Goal: Task Accomplishment & Management: Complete application form

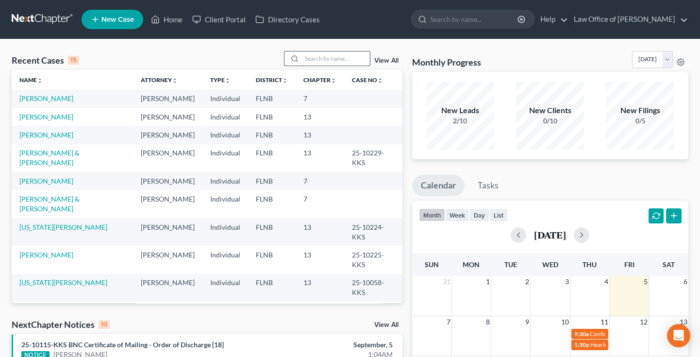
click at [313, 57] on input "search" at bounding box center [336, 58] width 68 height 14
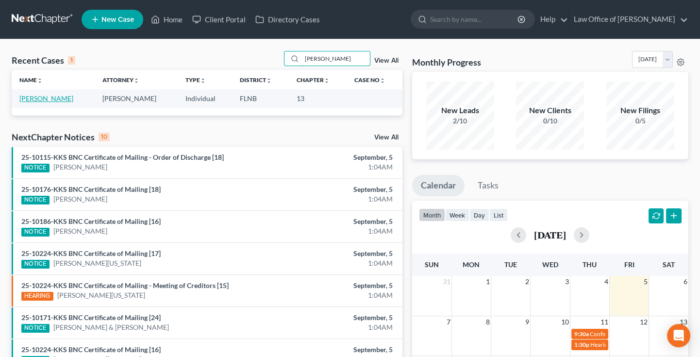
type input "[PERSON_NAME]"
click at [34, 97] on link "[PERSON_NAME]" at bounding box center [46, 98] width 54 height 8
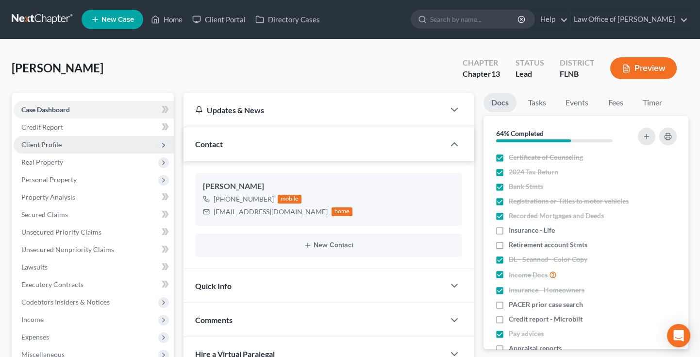
click at [51, 147] on span "Client Profile" at bounding box center [41, 144] width 40 height 8
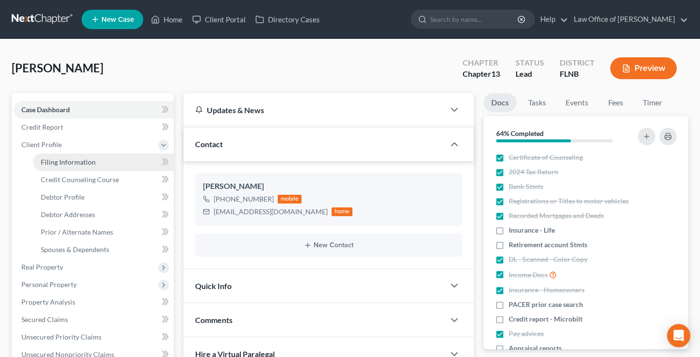
click at [55, 159] on span "Filing Information" at bounding box center [68, 162] width 55 height 8
select select "1"
select select "0"
select select "3"
select select "9"
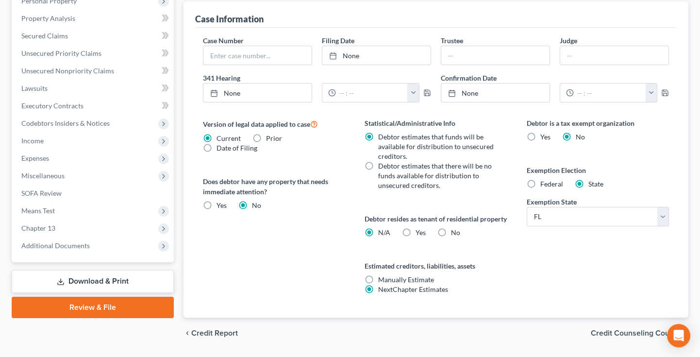
scroll to position [321, 0]
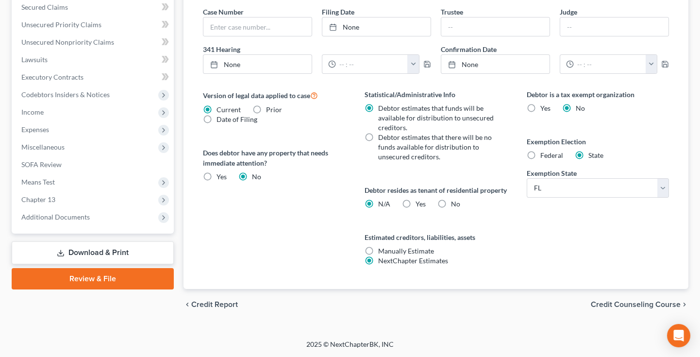
click at [451, 205] on label "No" at bounding box center [455, 204] width 9 height 10
click at [455, 205] on input "No" at bounding box center [458, 202] width 6 height 6
radio input "true"
radio input "false"
click at [599, 308] on span "Credit Counseling Course" at bounding box center [636, 305] width 90 height 8
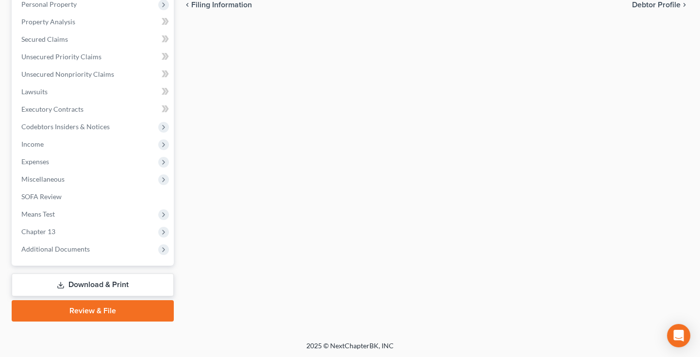
scroll to position [67, 0]
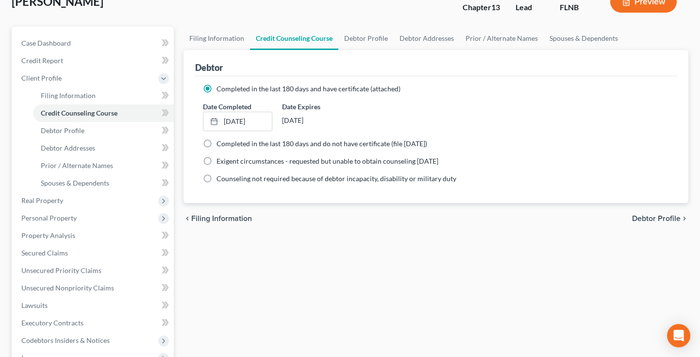
click at [643, 218] on span "Debtor Profile" at bounding box center [656, 219] width 49 height 8
select select "0"
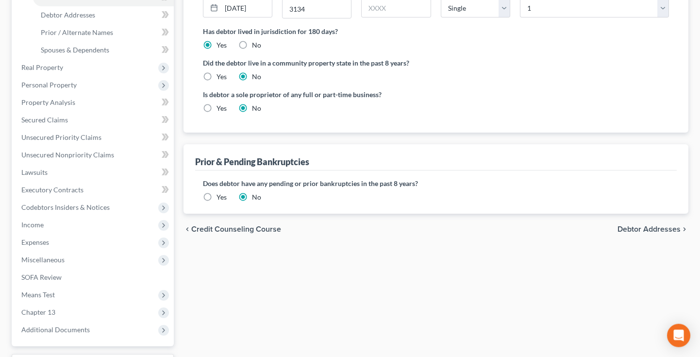
scroll to position [267, 0]
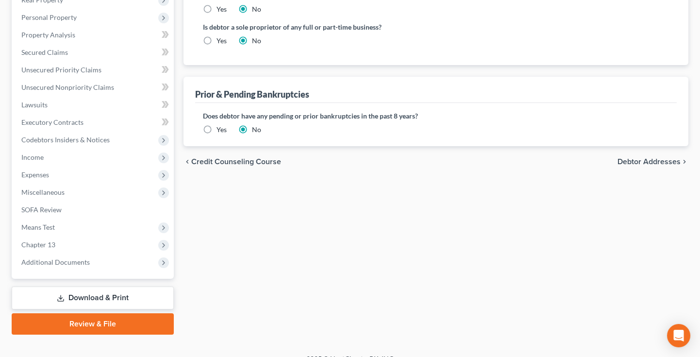
click at [623, 163] on span "Debtor Addresses" at bounding box center [649, 162] width 63 height 8
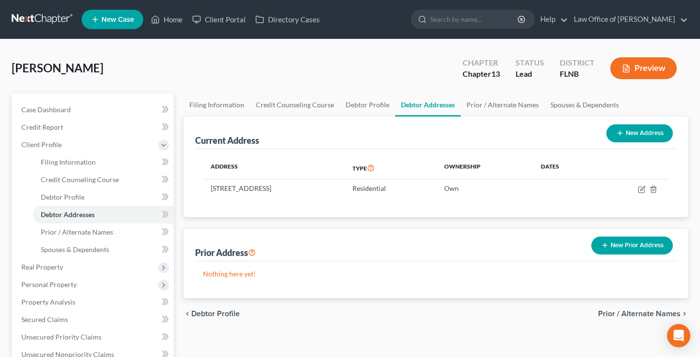
click at [610, 313] on span "Prior / Alternate Names" at bounding box center [639, 314] width 83 height 8
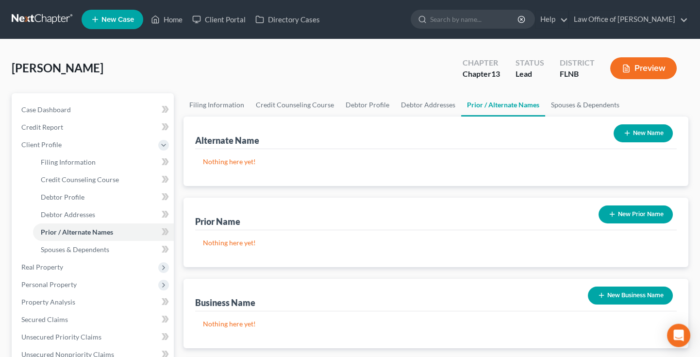
scroll to position [214, 0]
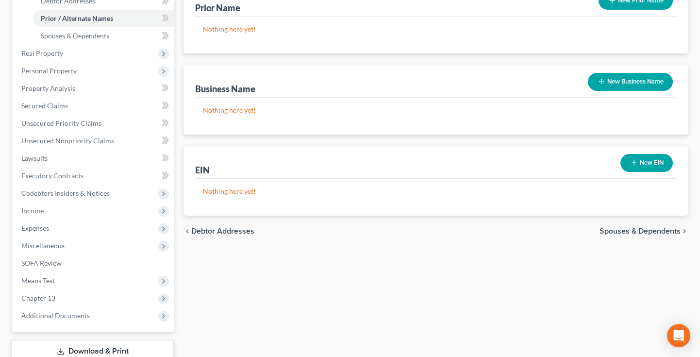
click at [641, 233] on span "Spouses & Dependents" at bounding box center [640, 231] width 81 height 8
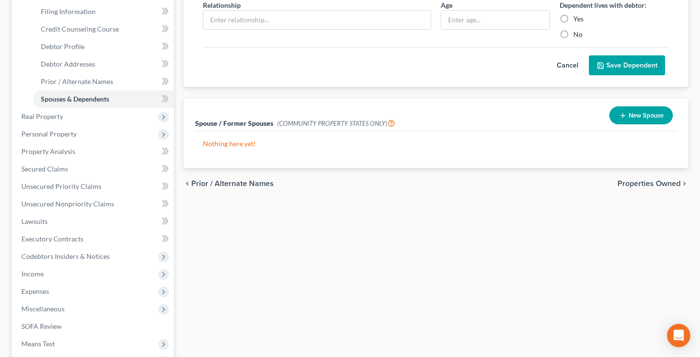
scroll to position [160, 0]
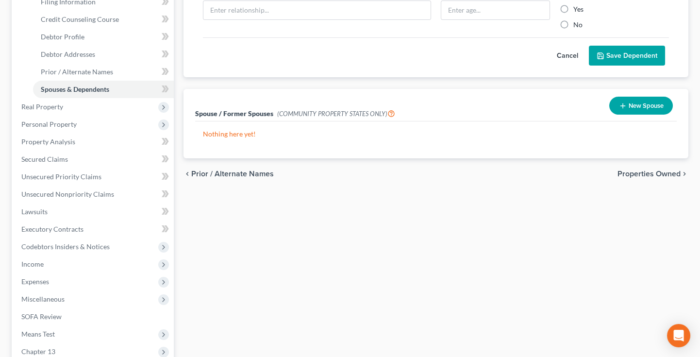
click at [635, 174] on span "Properties Owned" at bounding box center [649, 174] width 63 height 8
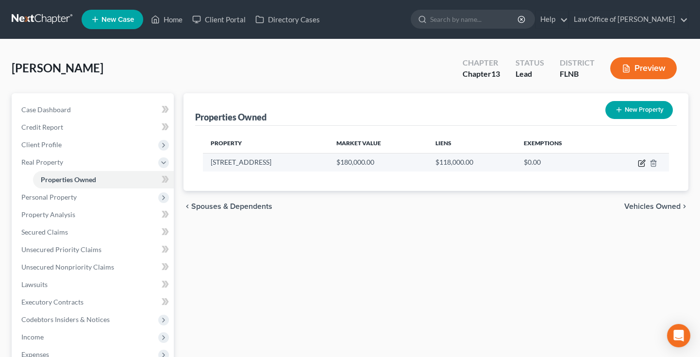
click at [639, 161] on icon "button" at bounding box center [642, 163] width 8 height 8
select select "9"
select select "0"
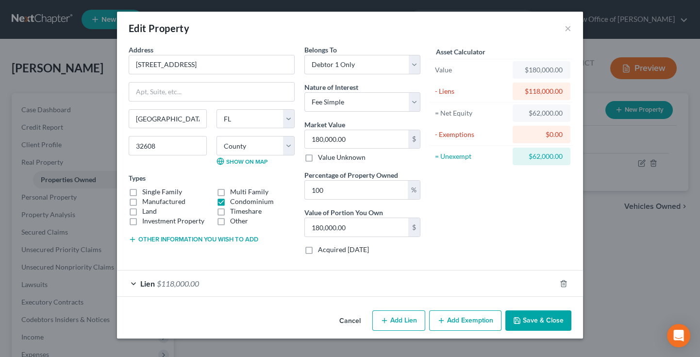
click at [455, 320] on button "Add Exemption" at bounding box center [465, 320] width 72 height 20
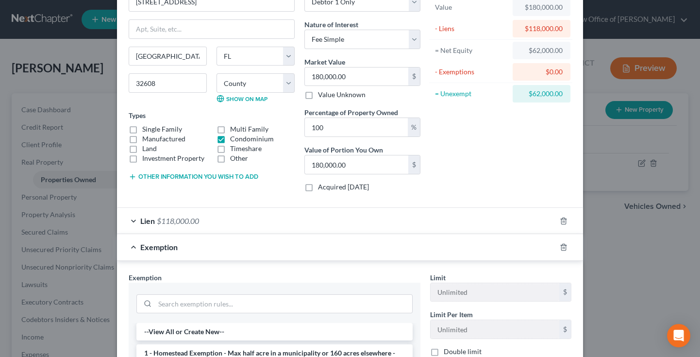
scroll to position [96, 0]
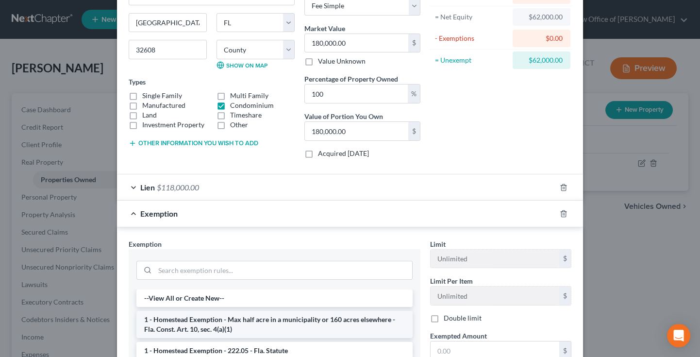
click at [181, 317] on li "1 - Homestead Exemption - Max half acre in a municipality or 160 acres elsewher…" at bounding box center [274, 324] width 276 height 27
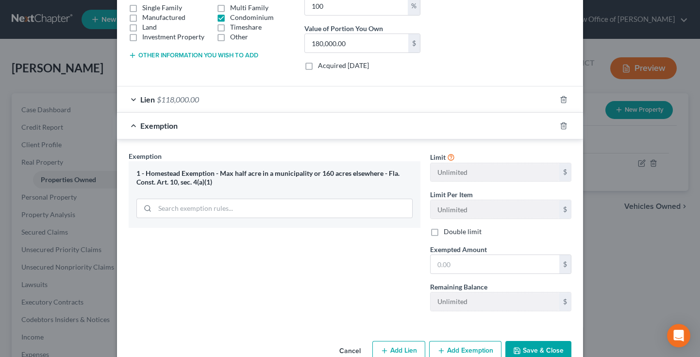
scroll to position [206, 0]
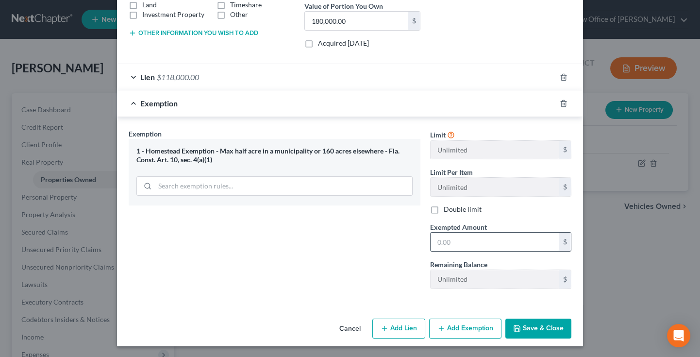
click at [453, 239] on input "text" at bounding box center [495, 242] width 129 height 18
type input "180,000"
click at [183, 31] on button "Other information you wish to add" at bounding box center [194, 33] width 130 height 8
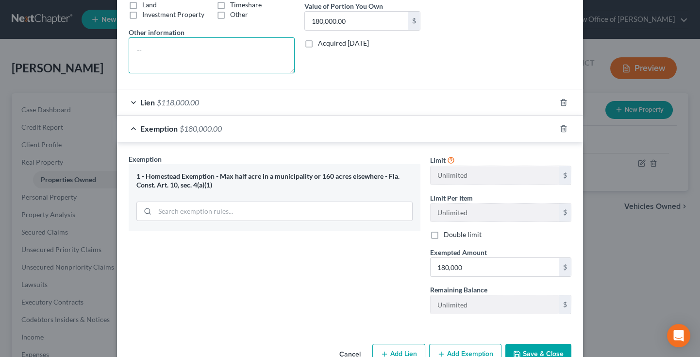
click at [174, 46] on textarea at bounding box center [212, 55] width 166 height 36
paste textarea "Condominium Unit 109, [GEOGRAPHIC_DATA] CONDOMINIUM, together with an undivided…"
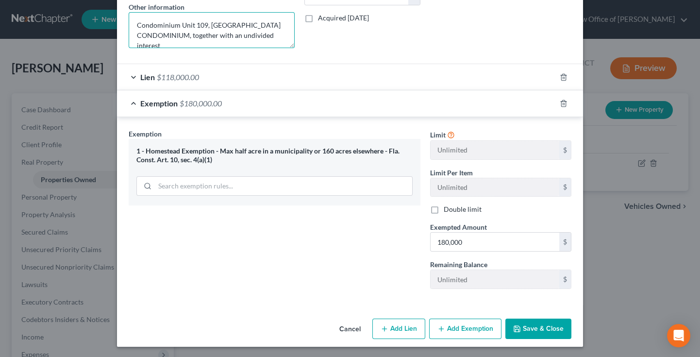
type textarea "Condominium Unit 109, [GEOGRAPHIC_DATA] CONDOMINIUM, together with an undivided…"
click at [530, 327] on button "Save & Close" at bounding box center [539, 329] width 66 height 20
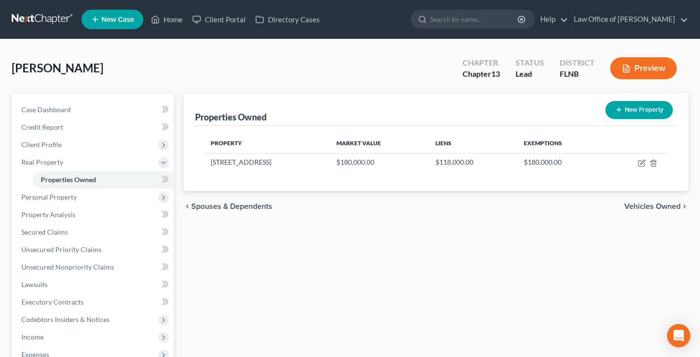
click at [635, 205] on span "Vehicles Owned" at bounding box center [653, 207] width 56 height 8
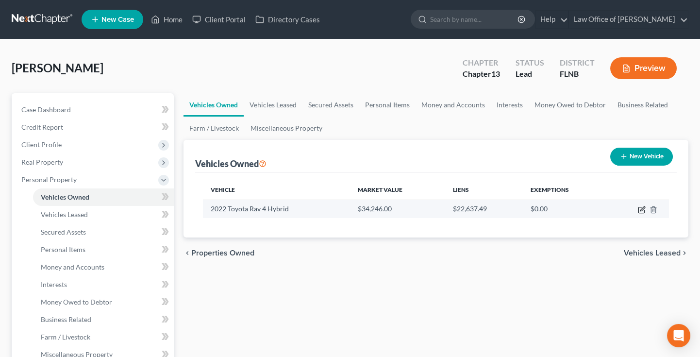
click at [641, 209] on icon "button" at bounding box center [643, 208] width 4 height 4
select select "0"
select select "4"
select select "0"
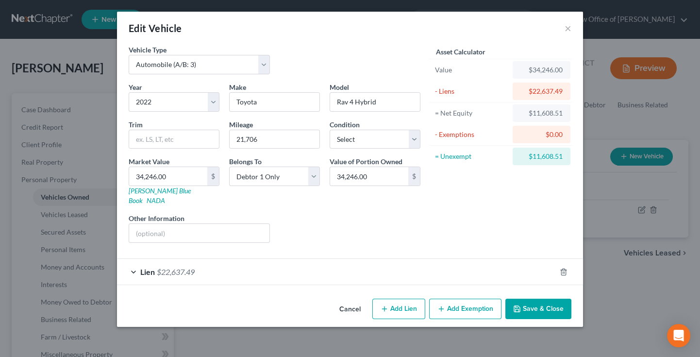
click at [468, 299] on button "Add Exemption" at bounding box center [465, 309] width 72 height 20
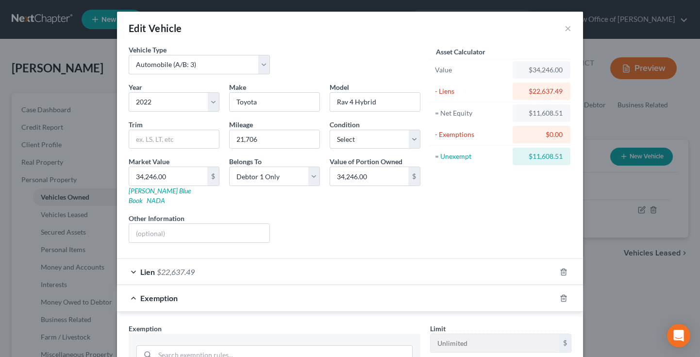
scroll to position [48, 0]
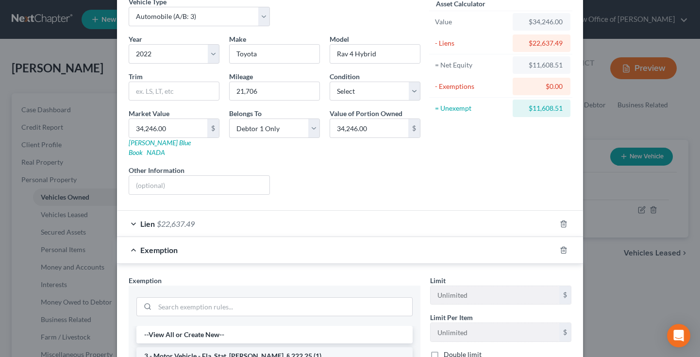
click at [290, 347] on li "3 - Motor Vehicle - Fla. Stat. [PERSON_NAME]. § 222.25 (1)" at bounding box center [274, 355] width 276 height 17
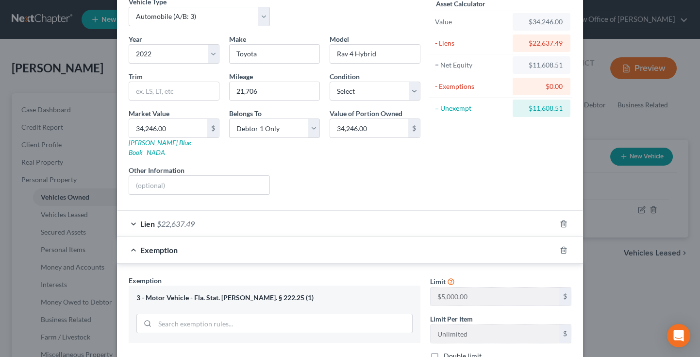
scroll to position [185, 0]
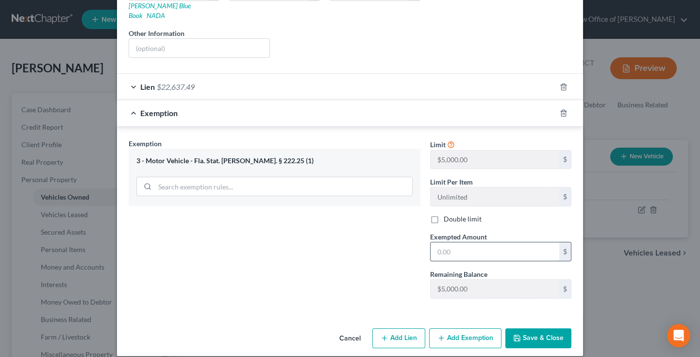
click at [446, 242] on input "text" at bounding box center [495, 251] width 129 height 18
type input "5,000"
click at [560, 331] on button "Save & Close" at bounding box center [539, 338] width 66 height 20
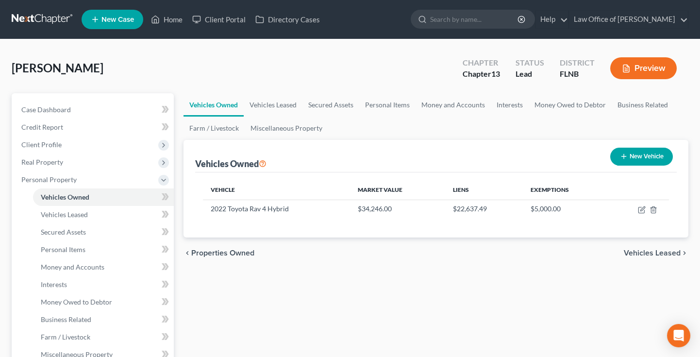
click at [486, 140] on div "Vehicles Owned New Vehicle" at bounding box center [436, 156] width 482 height 33
click at [641, 210] on icon "button" at bounding box center [643, 208] width 4 height 4
select select "0"
select select "4"
select select "0"
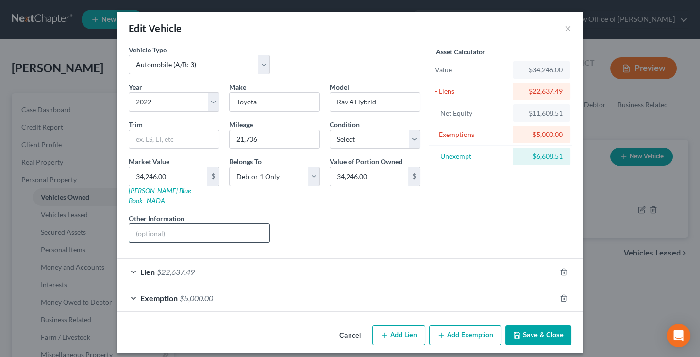
click at [237, 224] on input "text" at bounding box center [199, 233] width 140 height 18
paste input "[US_VEHICLE_IDENTIFICATION_NUMBER]"
type input "VIN [US_VEHICLE_IDENTIFICATION_NUMBER]"
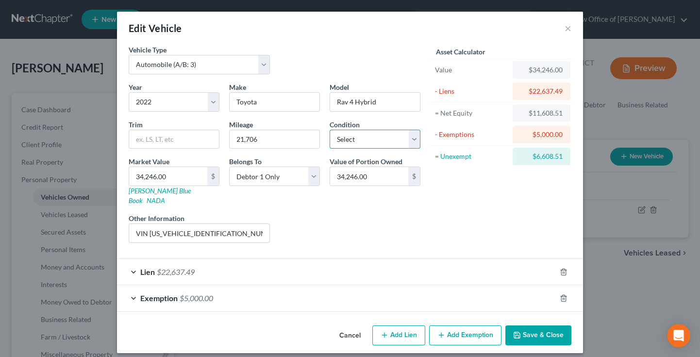
select select "2"
click option "Good" at bounding box center [0, 0] width 0 height 0
click at [549, 327] on button "Save & Close" at bounding box center [539, 335] width 66 height 20
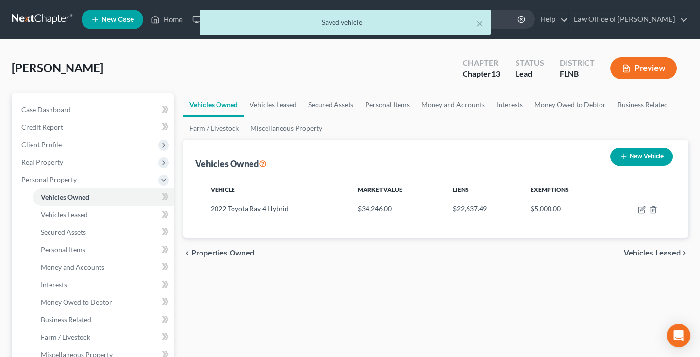
click at [661, 254] on span "Vehicles Leased" at bounding box center [652, 253] width 57 height 8
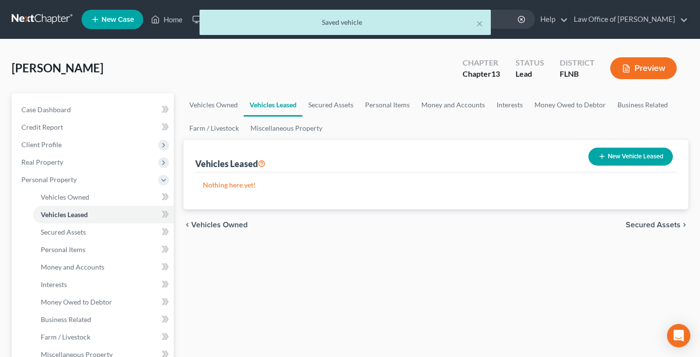
click at [663, 224] on span "Secured Assets" at bounding box center [653, 225] width 55 height 8
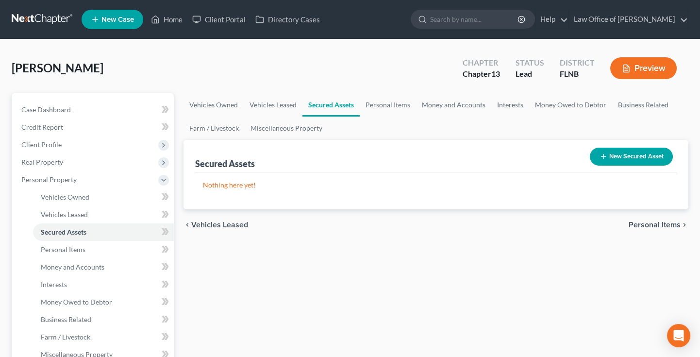
click at [663, 224] on span "Personal Items" at bounding box center [655, 225] width 52 height 8
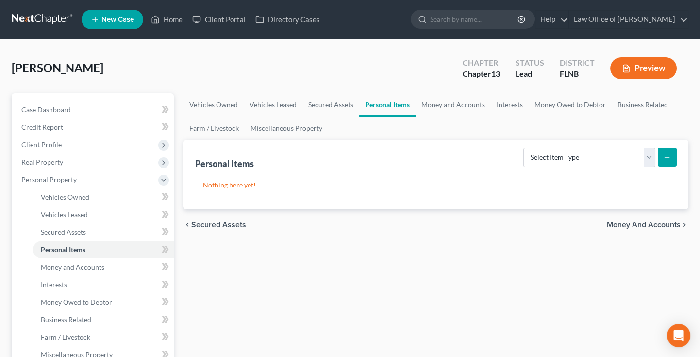
click at [618, 226] on span "Money and Accounts" at bounding box center [644, 225] width 74 height 8
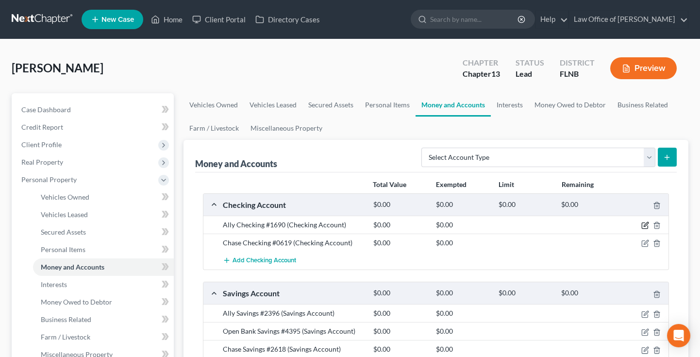
click at [647, 223] on icon "button" at bounding box center [646, 224] width 4 height 4
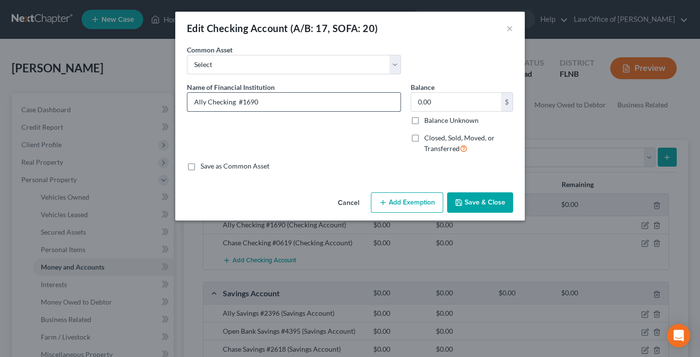
click at [208, 101] on input "Ally Checking #1690" at bounding box center [294, 102] width 213 height 18
drag, startPoint x: 223, startPoint y: 102, endPoint x: 184, endPoint y: 97, distance: 39.7
click at [188, 97] on input "Ally Bank #1690" at bounding box center [294, 102] width 213 height 18
type input "Ally Bank #1690"
click at [472, 204] on button "Save & Close" at bounding box center [480, 202] width 66 height 20
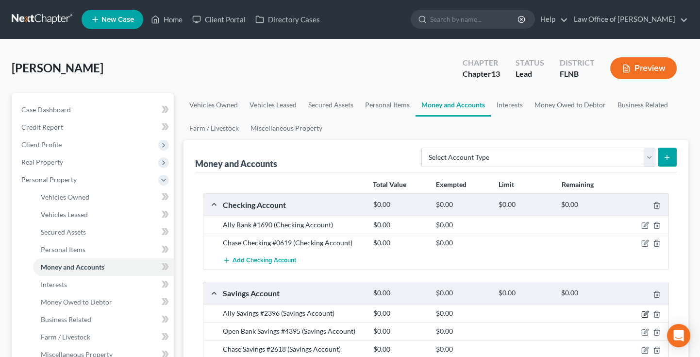
click at [647, 313] on icon "button" at bounding box center [646, 314] width 8 height 8
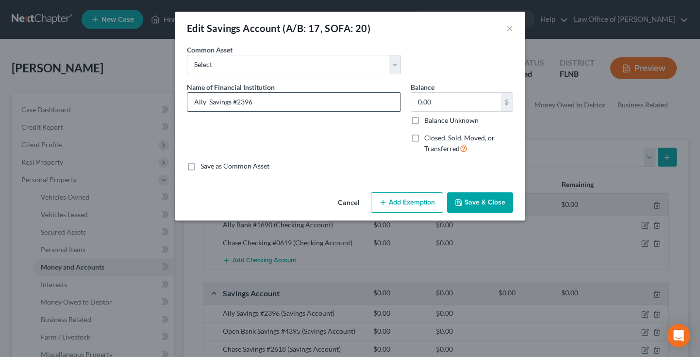
drag, startPoint x: 230, startPoint y: 102, endPoint x: 160, endPoint y: 93, distance: 70.4
click at [188, 93] on input "Ally Savings #2396" at bounding box center [294, 102] width 213 height 18
paste input "Bank"
type input "Ally Bank #2396"
click at [473, 202] on button "Save & Close" at bounding box center [480, 202] width 66 height 20
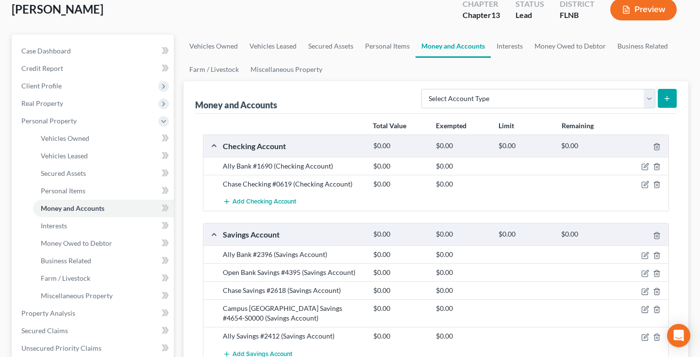
scroll to position [107, 0]
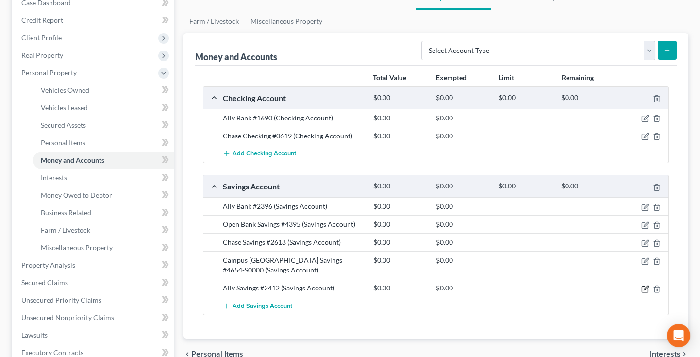
click at [645, 289] on icon "button" at bounding box center [646, 288] width 4 height 4
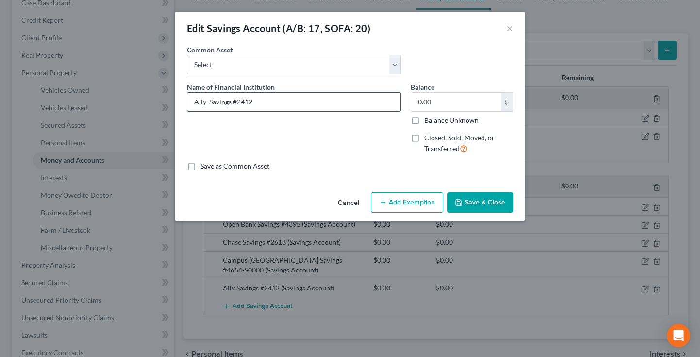
drag, startPoint x: 231, startPoint y: 100, endPoint x: 166, endPoint y: 91, distance: 65.7
click at [188, 93] on input "Ally Savings #2412" at bounding box center [294, 102] width 213 height 18
paste input "Bank"
type input "Ally Bank #2412"
click at [475, 208] on button "Save & Close" at bounding box center [480, 202] width 66 height 20
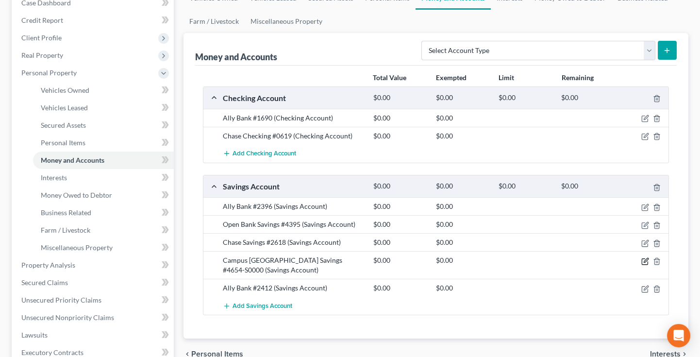
click at [645, 260] on icon "button" at bounding box center [646, 260] width 4 height 4
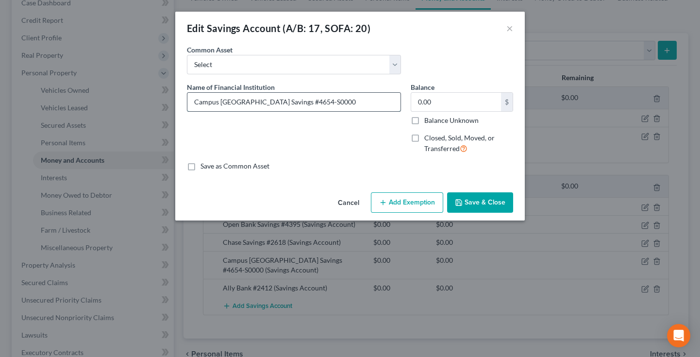
click at [234, 99] on input "Campus [GEOGRAPHIC_DATA] Savings #4654-S0000" at bounding box center [294, 102] width 213 height 18
type input "Campus [GEOGRAPHIC_DATA] Credit Union #4654-S0000"
click at [486, 203] on button "Save & Close" at bounding box center [480, 202] width 66 height 20
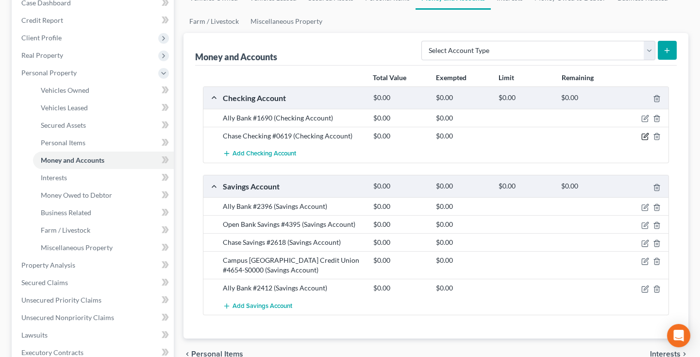
click at [647, 135] on icon "button" at bounding box center [646, 137] width 8 height 8
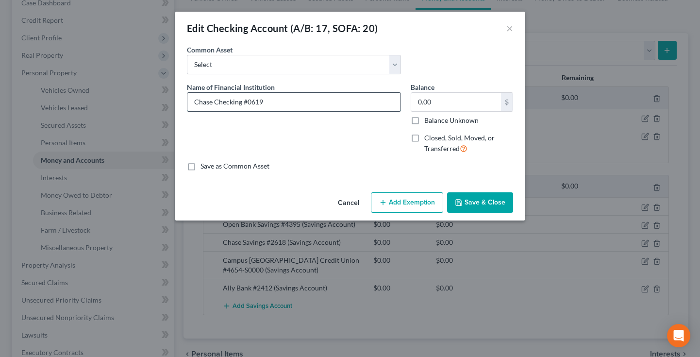
click at [192, 102] on input "Chase Checking #0619" at bounding box center [294, 102] width 213 height 18
drag, startPoint x: 262, startPoint y: 104, endPoint x: 175, endPoint y: 94, distance: 87.6
click at [188, 94] on input "[PERSON_NAME] [PERSON_NAME] Bank #0619" at bounding box center [294, 102] width 213 height 18
type input "[PERSON_NAME] [PERSON_NAME] Bank #0619"
click at [495, 205] on button "Save & Close" at bounding box center [480, 202] width 66 height 20
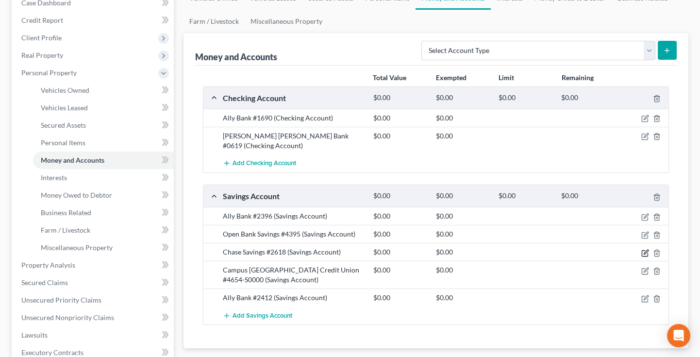
click at [644, 250] on icon "button" at bounding box center [646, 253] width 8 height 8
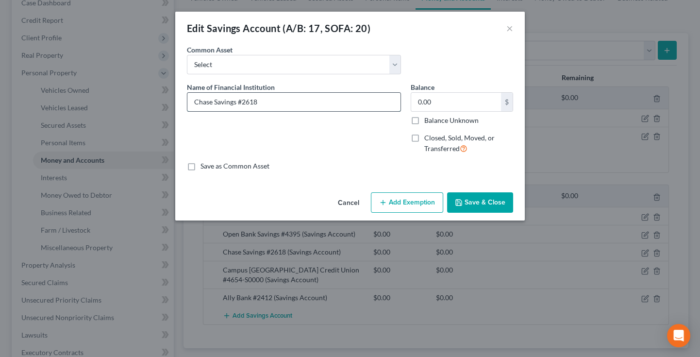
drag, startPoint x: 236, startPoint y: 102, endPoint x: 173, endPoint y: 97, distance: 62.4
click at [188, 97] on input "Chase Savings #2618" at bounding box center [294, 102] width 213 height 18
paste input "[PERSON_NAME] [PERSON_NAME] Bank"
type input "[PERSON_NAME] [PERSON_NAME] Bank #2618"
click at [472, 201] on button "Save & Close" at bounding box center [480, 202] width 66 height 20
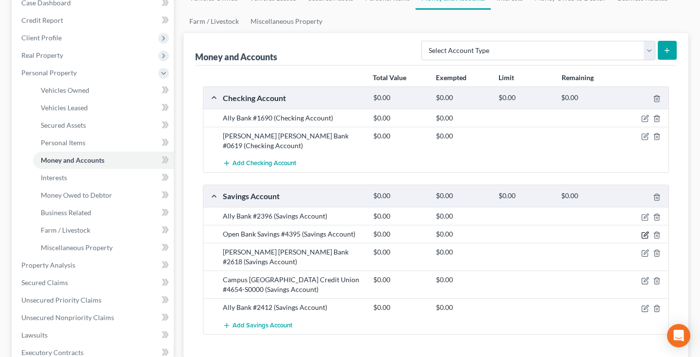
click at [646, 233] on icon "button" at bounding box center [646, 235] width 8 height 8
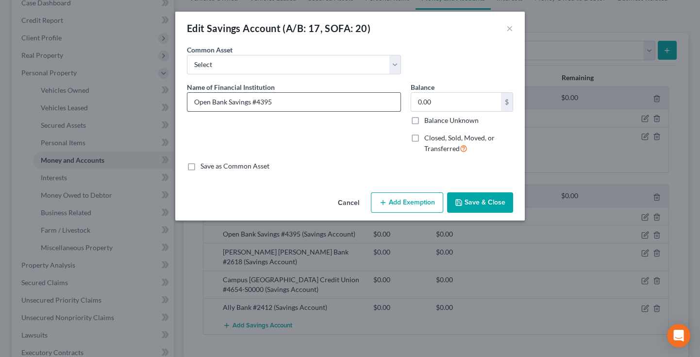
click at [209, 100] on input "Open Bank Savings #4395" at bounding box center [294, 102] width 213 height 18
type input "Openbank #4395"
click at [479, 201] on button "Save & Close" at bounding box center [480, 202] width 66 height 20
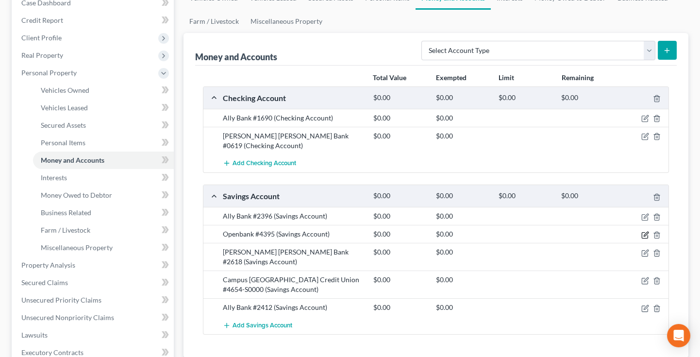
click at [647, 234] on icon "button" at bounding box center [646, 235] width 8 height 8
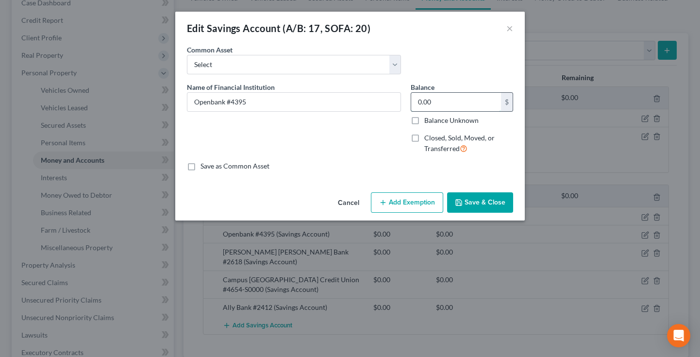
click at [418, 104] on input "0.00" at bounding box center [456, 102] width 90 height 18
type input "500.00"
click at [488, 201] on button "Save & Close" at bounding box center [480, 202] width 66 height 20
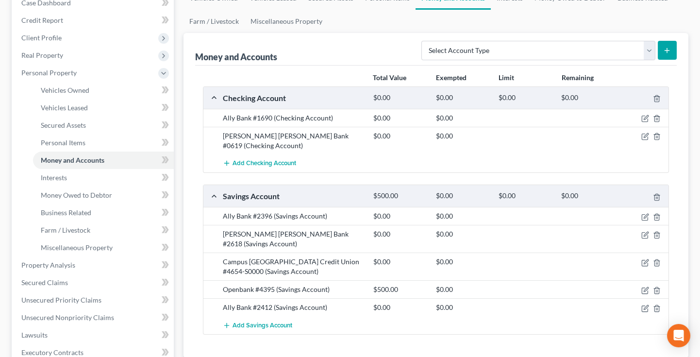
scroll to position [321, 0]
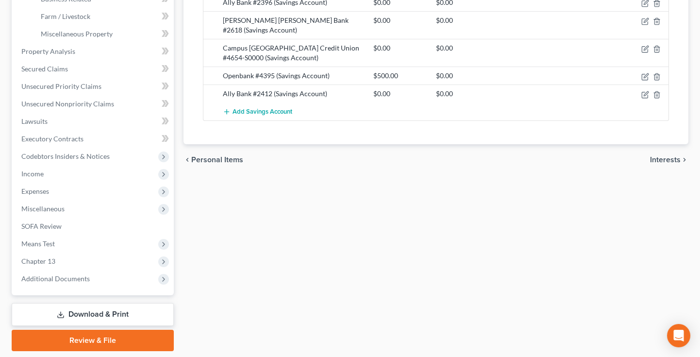
click at [652, 159] on span "Interests" at bounding box center [665, 160] width 31 height 8
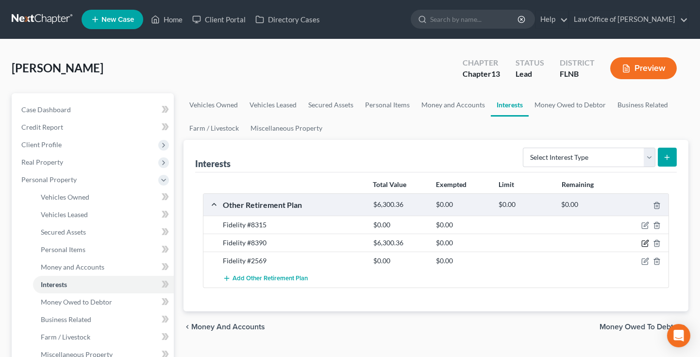
click at [645, 246] on icon "button" at bounding box center [646, 243] width 8 height 8
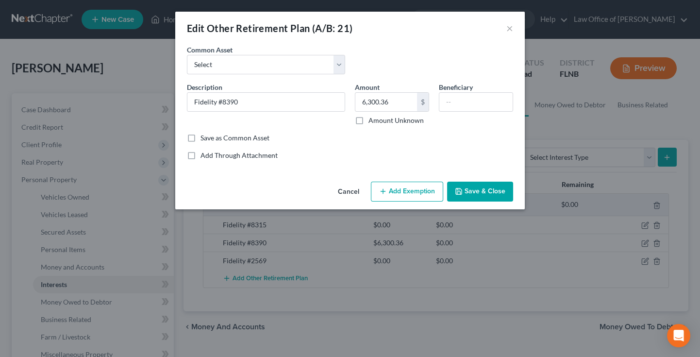
click at [380, 190] on button "Add Exemption" at bounding box center [407, 192] width 72 height 20
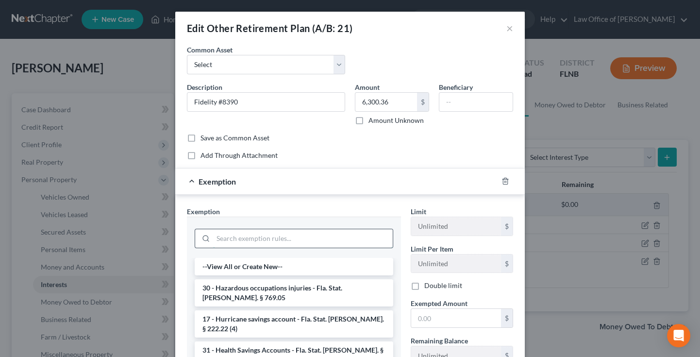
click at [326, 235] on input "search" at bounding box center [303, 238] width 180 height 18
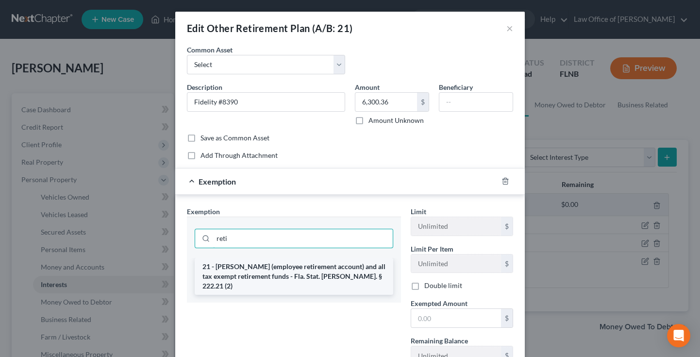
type input "reti"
click at [311, 279] on li "21 - [PERSON_NAME] (employee retirement account) and all tax exempt retirement …" at bounding box center [294, 276] width 199 height 37
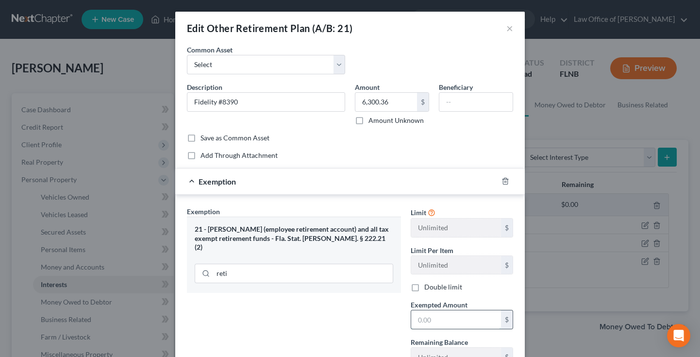
click at [426, 313] on input "text" at bounding box center [456, 319] width 90 height 18
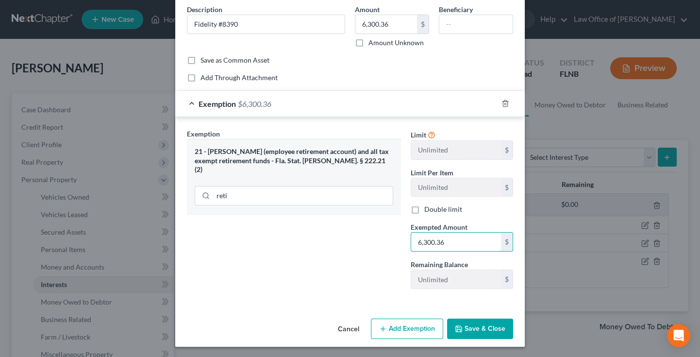
scroll to position [78, 0]
type input "6,300.36"
click at [453, 325] on button "Save & Close" at bounding box center [480, 328] width 66 height 20
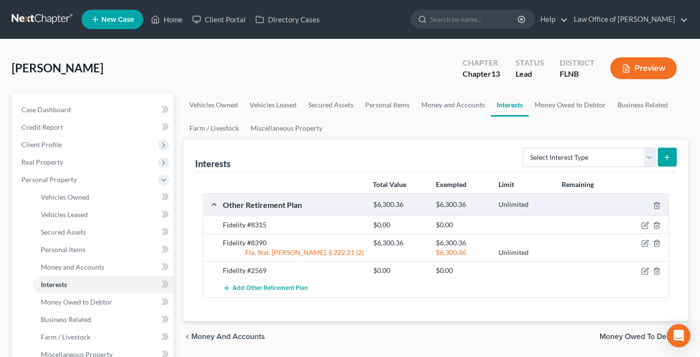
click at [634, 335] on span "Money Owed to Debtor" at bounding box center [640, 337] width 81 height 8
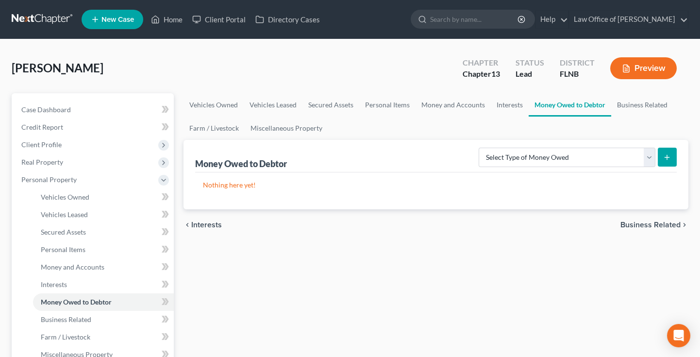
click at [640, 222] on span "Business Related" at bounding box center [651, 225] width 60 height 8
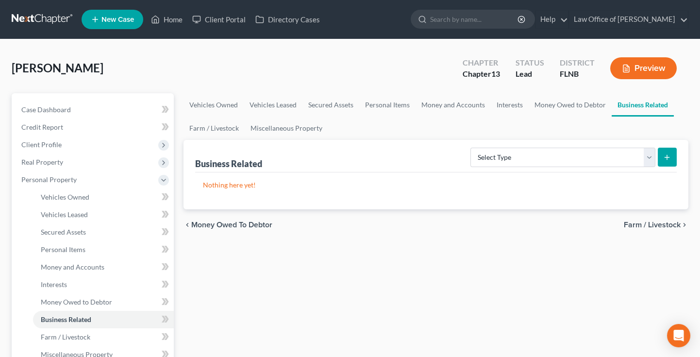
click at [640, 222] on span "Farm / Livestock" at bounding box center [652, 225] width 57 height 8
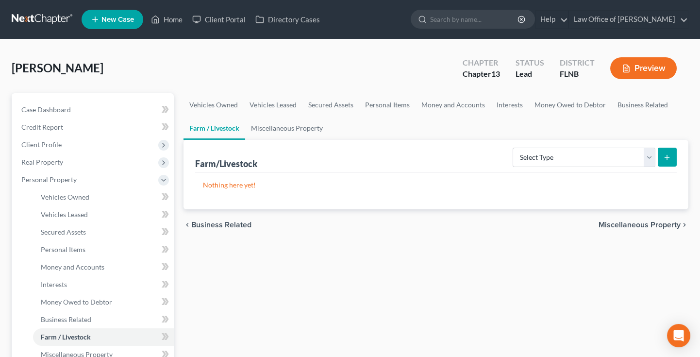
click at [640, 222] on span "Miscellaneous Property" at bounding box center [640, 225] width 82 height 8
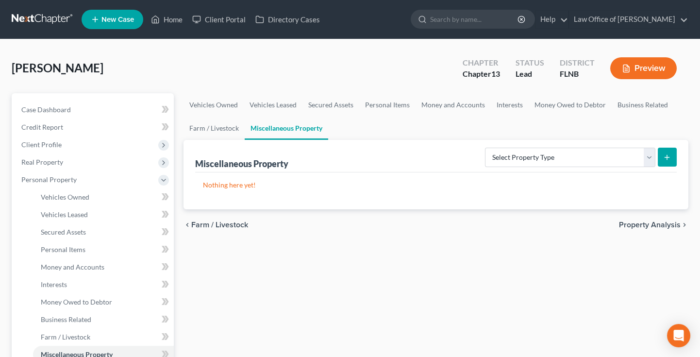
click at [640, 222] on span "Property Analysis" at bounding box center [650, 225] width 62 height 8
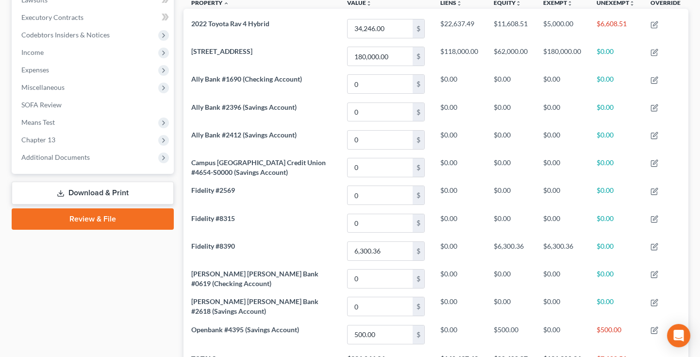
scroll to position [352, 0]
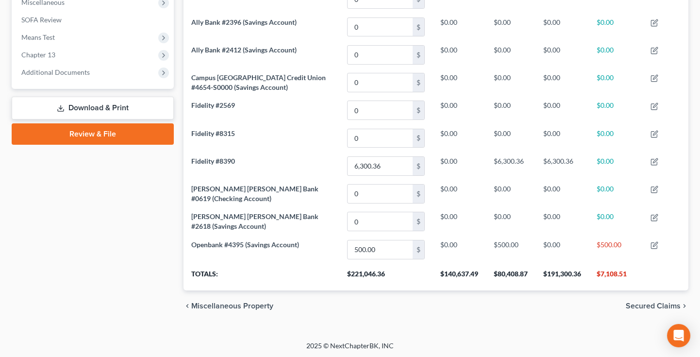
click at [642, 300] on div "chevron_left Miscellaneous Property Secured Claims chevron_right" at bounding box center [437, 305] width 506 height 31
click at [639, 305] on span "Secured Claims" at bounding box center [653, 306] width 55 height 8
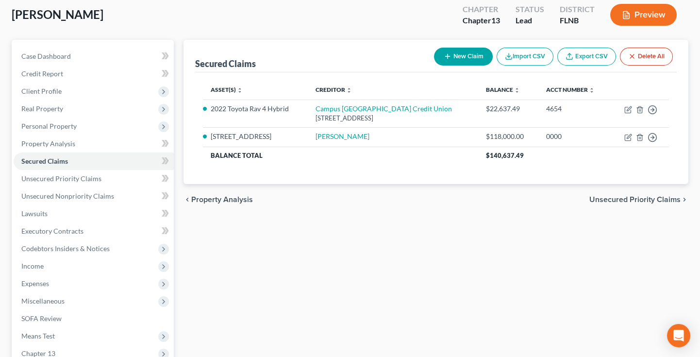
scroll to position [15, 0]
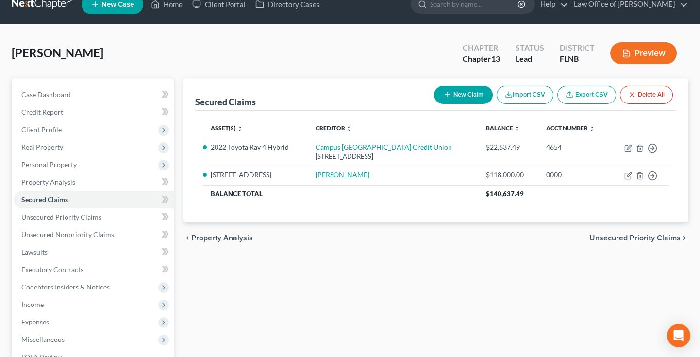
click at [618, 237] on span "Unsecured Priority Claims" at bounding box center [635, 238] width 91 height 8
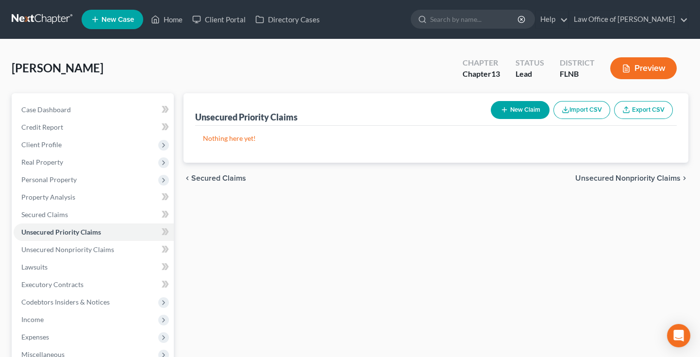
click at [639, 179] on span "Unsecured Nonpriority Claims" at bounding box center [628, 178] width 105 height 8
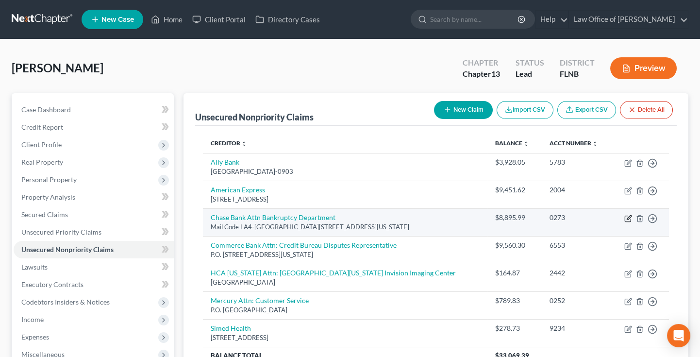
click at [630, 220] on icon "button" at bounding box center [629, 219] width 8 height 8
select select "19"
select select "2"
select select "0"
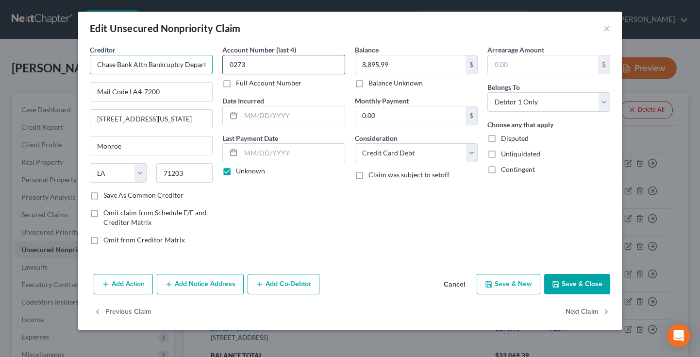
drag, startPoint x: 95, startPoint y: 64, endPoint x: 257, endPoint y: 68, distance: 162.3
click at [257, 68] on div "Creditor * Chase Bank Attn Bankruptcy Department Mail Code LA4-[GEOGRAPHIC_DATA…" at bounding box center [350, 149] width 530 height 208
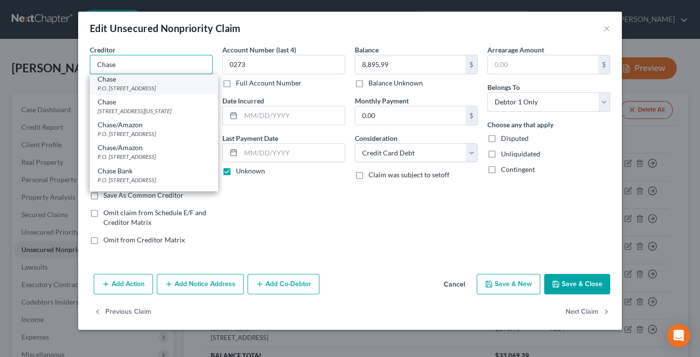
scroll to position [96, 0]
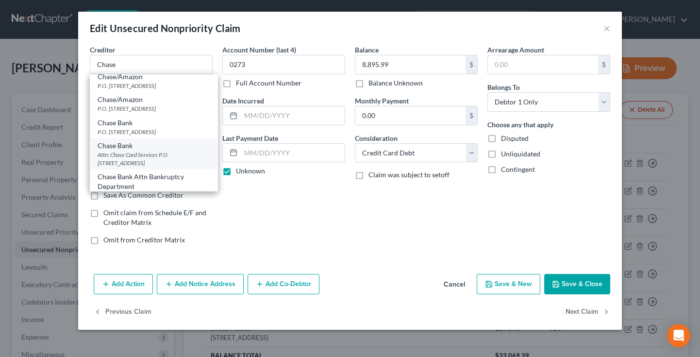
click at [146, 151] on div "Chase Bank" at bounding box center [154, 146] width 112 height 10
type input "Chase Bank"
type input "Attn: Chase Card Services"
type input "P.O. Box 15298"
type input "Wilmington"
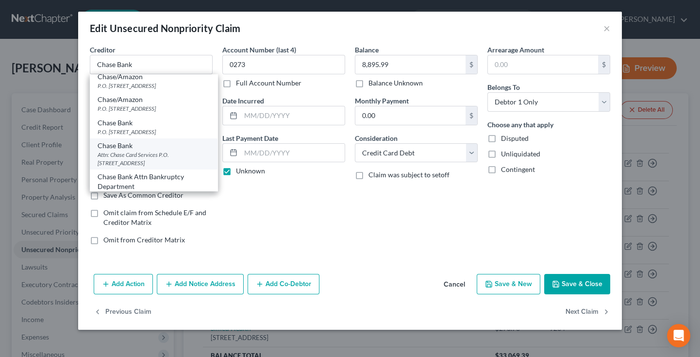
select select "7"
type input "19850"
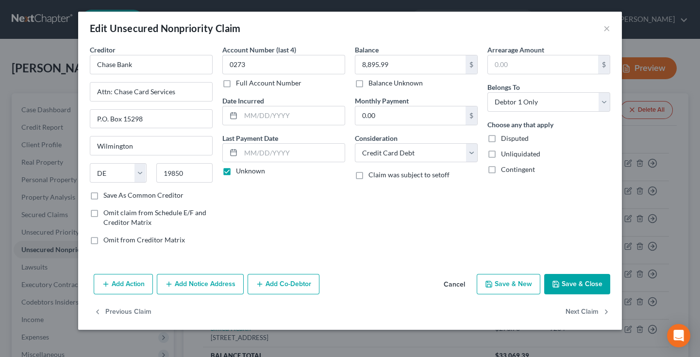
scroll to position [0, 0]
click at [560, 280] on icon "button" at bounding box center [556, 284] width 8 height 8
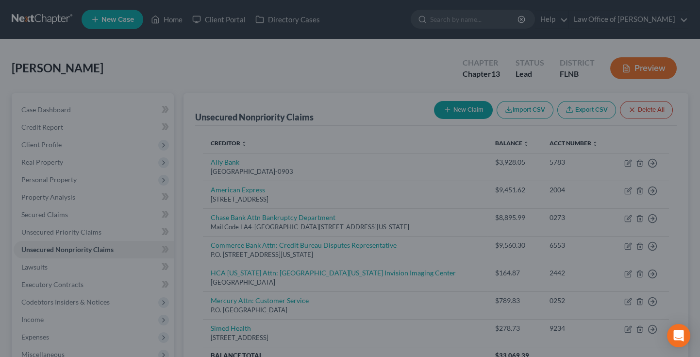
type input "0"
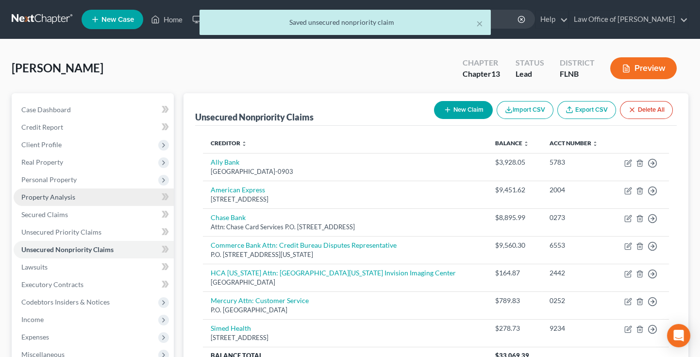
scroll to position [53, 0]
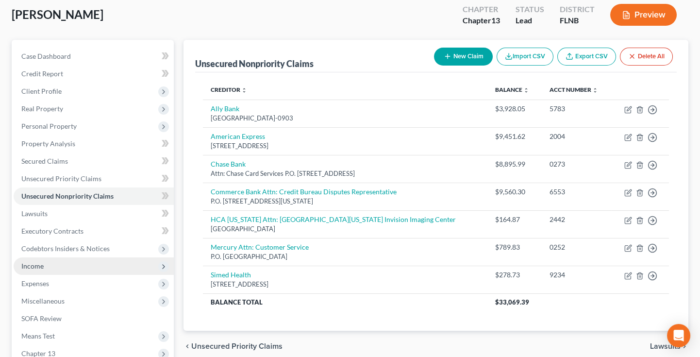
click at [64, 270] on span "Income" at bounding box center [94, 265] width 160 height 17
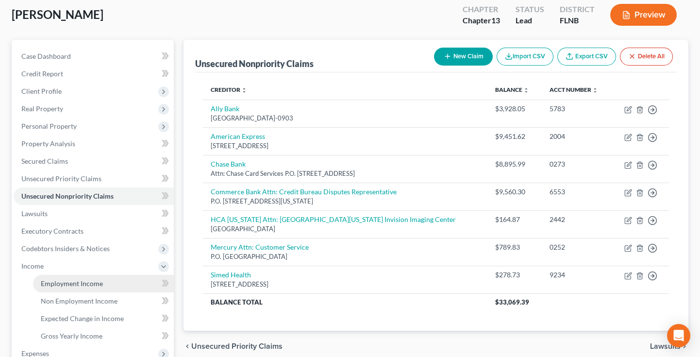
click at [63, 286] on span "Employment Income" at bounding box center [72, 283] width 62 height 8
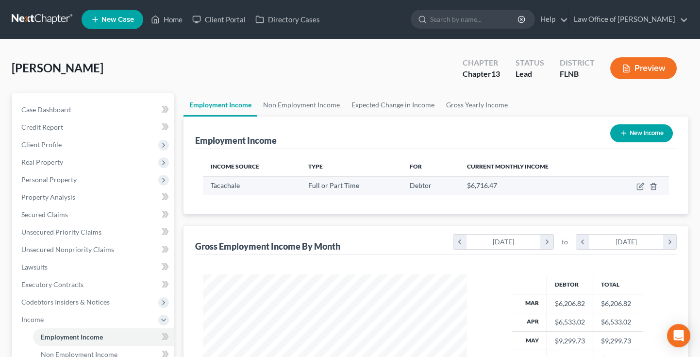
scroll to position [107, 0]
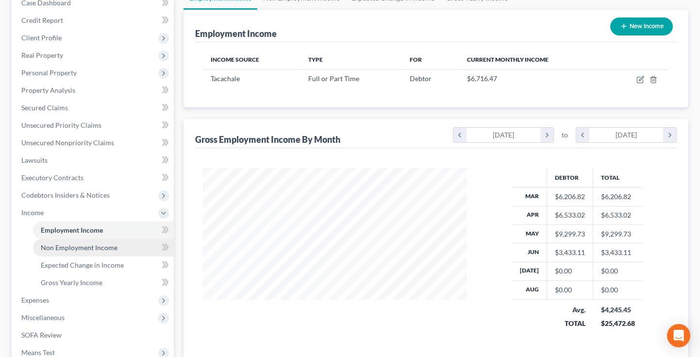
click at [100, 246] on span "Non Employment Income" at bounding box center [79, 247] width 77 height 8
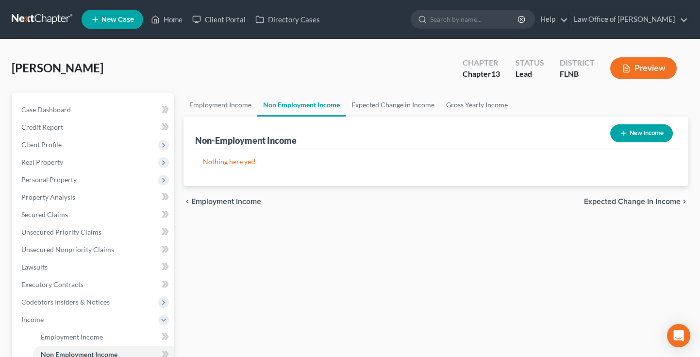
click at [649, 131] on button "New Income" at bounding box center [642, 133] width 63 height 18
select select "0"
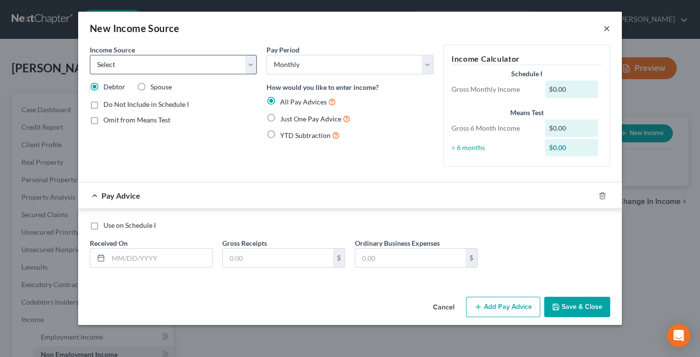
click at [608, 27] on button "×" at bounding box center [607, 28] width 7 height 12
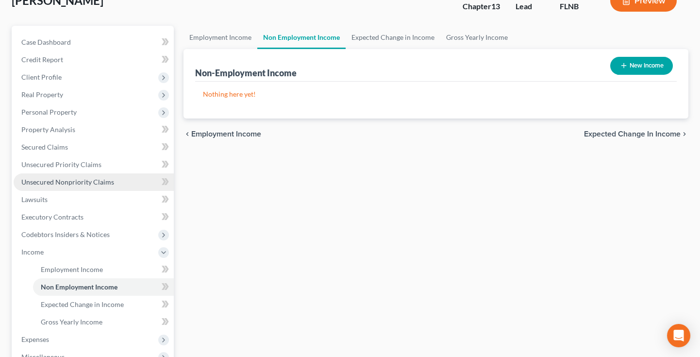
scroll to position [107, 0]
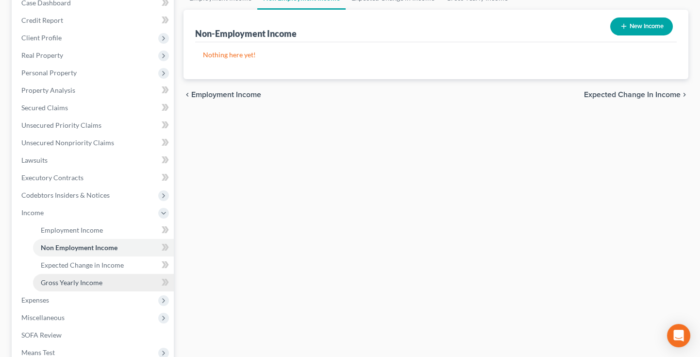
click at [71, 284] on span "Gross Yearly Income" at bounding box center [72, 282] width 62 height 8
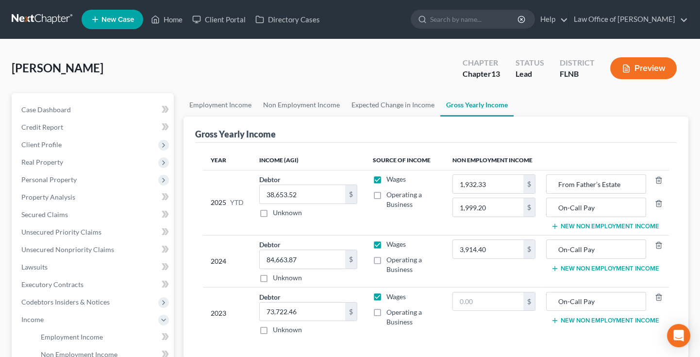
click at [166, 59] on div "[PERSON_NAME] Upgraded Chapter Chapter 13 Status Lead District [GEOGRAPHIC_DATA…" at bounding box center [350, 72] width 677 height 42
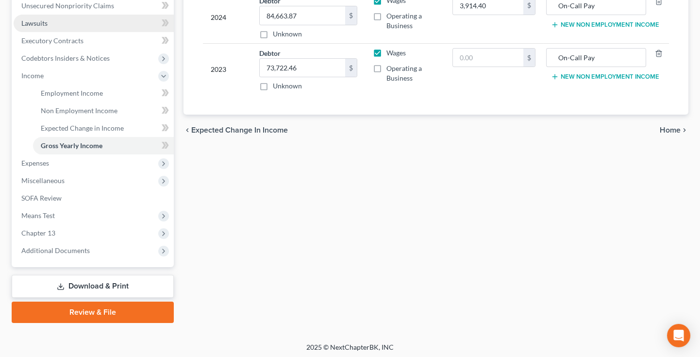
scroll to position [245, 0]
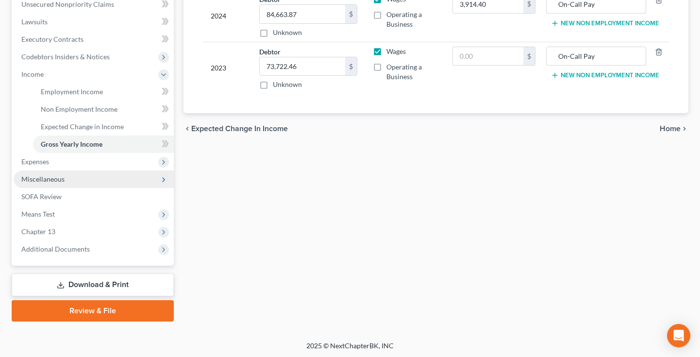
click at [108, 177] on span "Miscellaneous" at bounding box center [94, 179] width 160 height 17
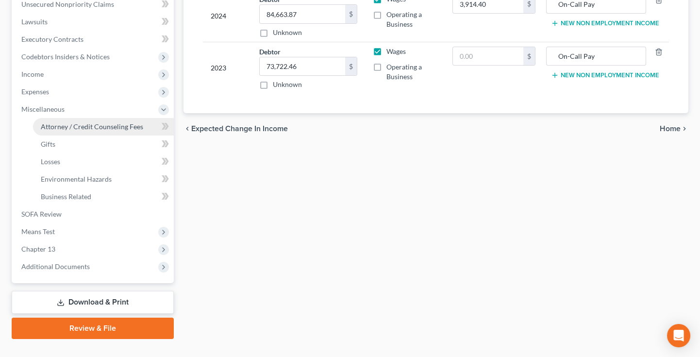
click at [115, 125] on span "Attorney / Credit Counseling Fees" at bounding box center [92, 126] width 102 height 8
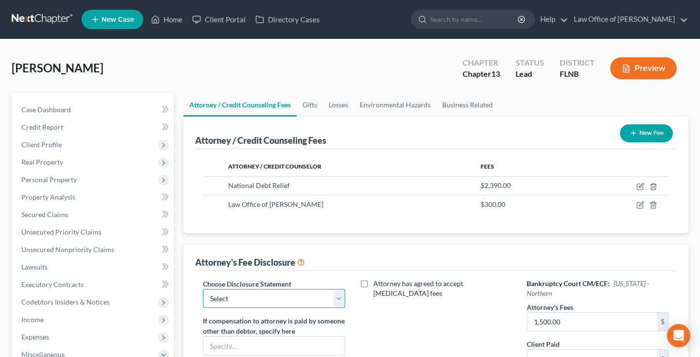
select select "6"
click option "Chapter 13 post-petition fees ND" at bounding box center [0, 0] width 0 height 0
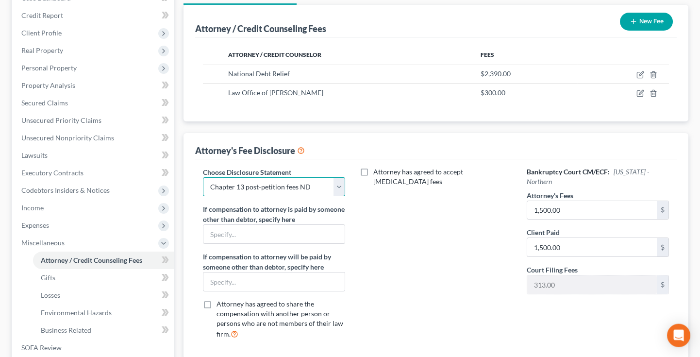
scroll to position [160, 0]
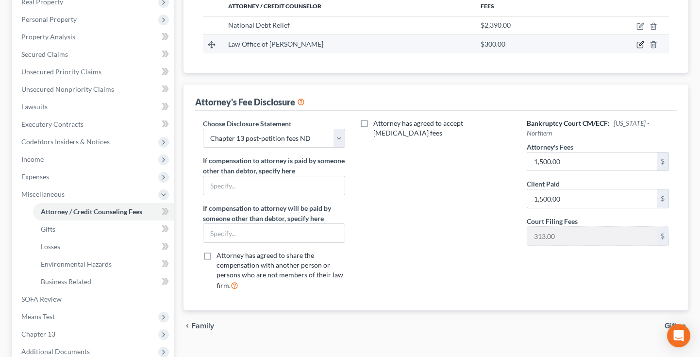
click at [640, 44] on icon "button" at bounding box center [641, 44] width 4 height 4
select select "9"
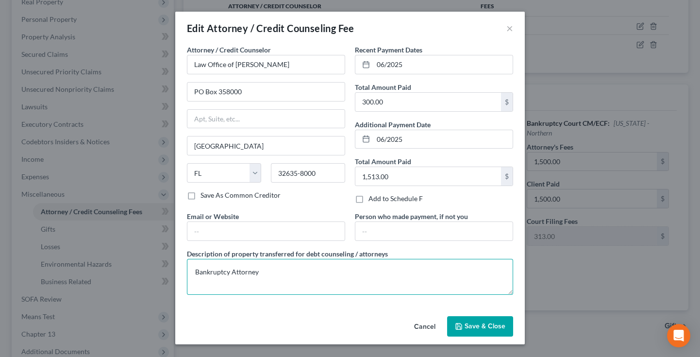
click at [268, 271] on textarea "Bankruptcy Attorney" at bounding box center [350, 277] width 326 height 36
drag, startPoint x: 268, startPoint y: 271, endPoint x: 174, endPoint y: 273, distance: 93.3
click at [187, 273] on textarea "Bankruptcy Attorney" at bounding box center [350, 277] width 326 height 36
type textarea "Attorneys fees $1,500.00; filing fee $313.00"
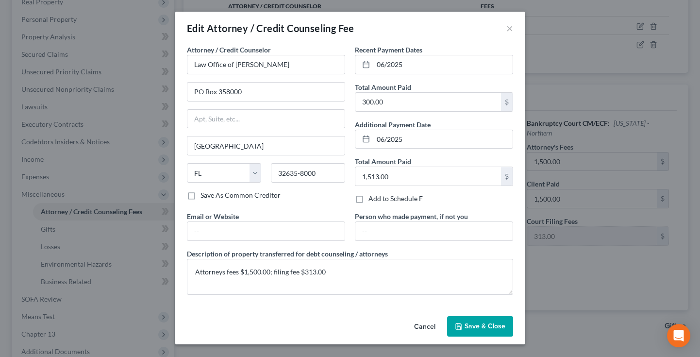
click at [478, 331] on button "Save & Close" at bounding box center [480, 326] width 66 height 20
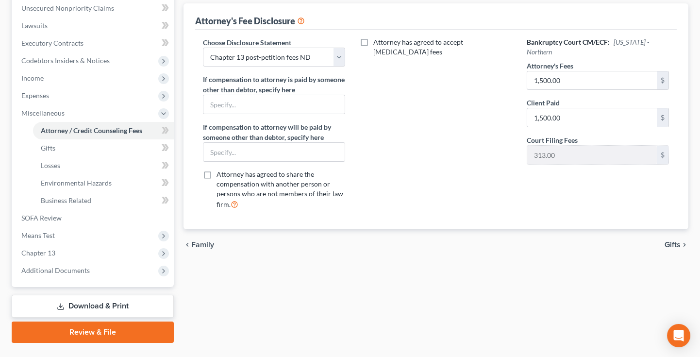
scroll to position [262, 0]
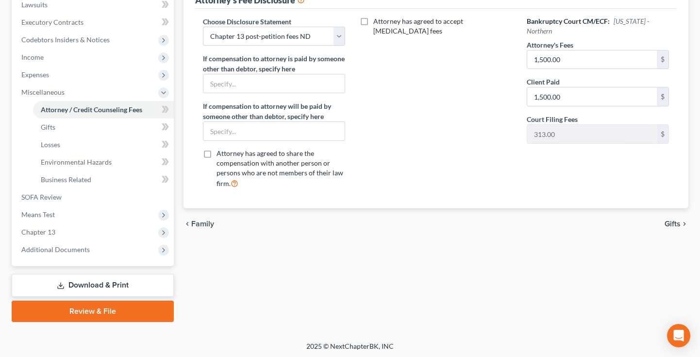
click at [682, 222] on icon "chevron_right" at bounding box center [685, 224] width 8 height 8
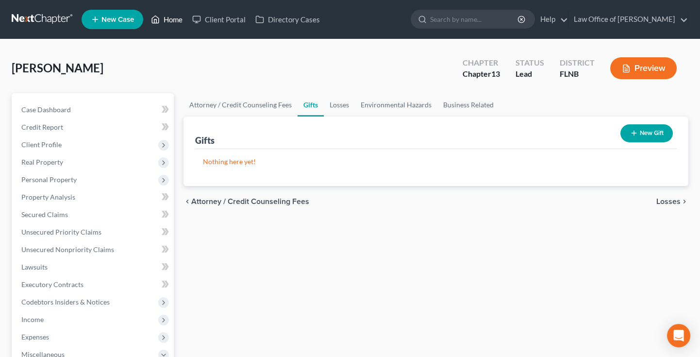
click at [172, 21] on link "Home" at bounding box center [166, 19] width 41 height 17
